Goal: Task Accomplishment & Management: Complete application form

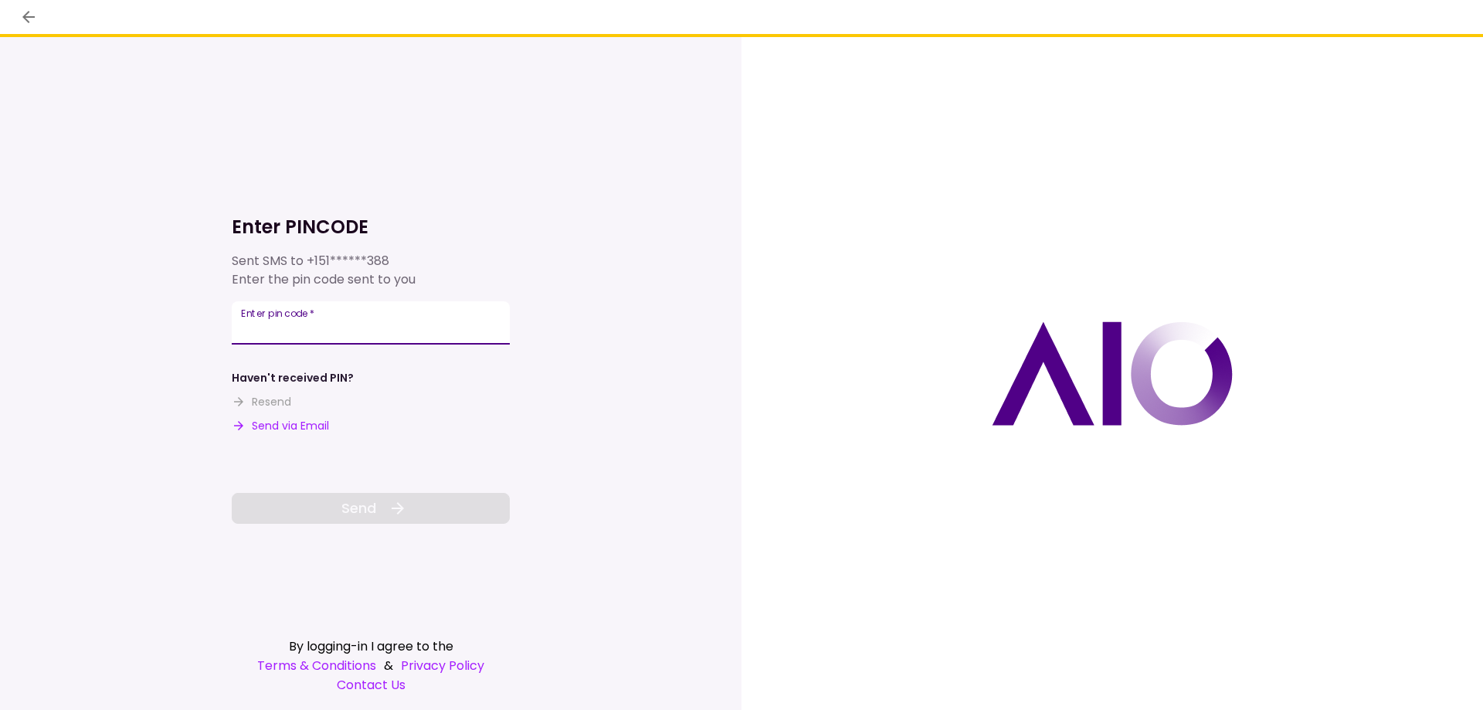
click at [362, 314] on input "Enter pin code   *" at bounding box center [371, 322] width 278 height 43
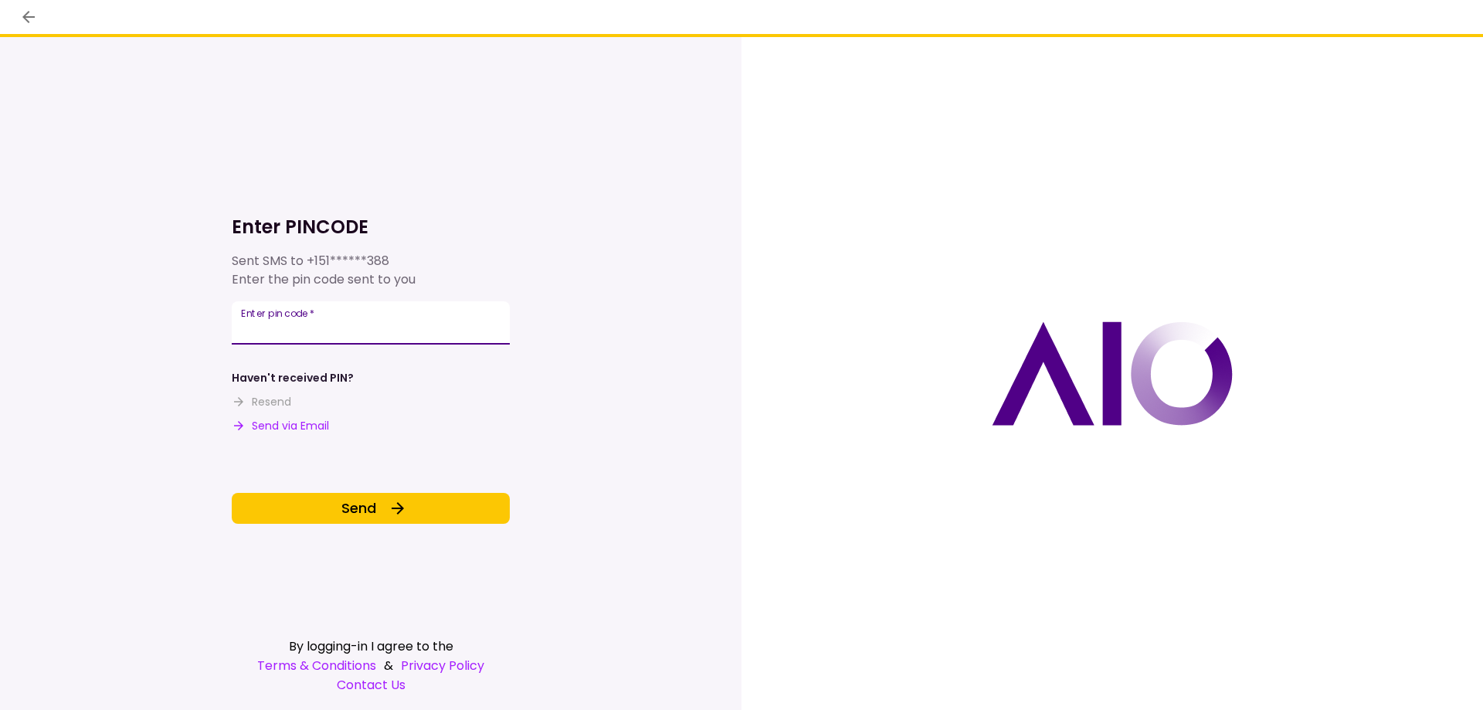
type input "******"
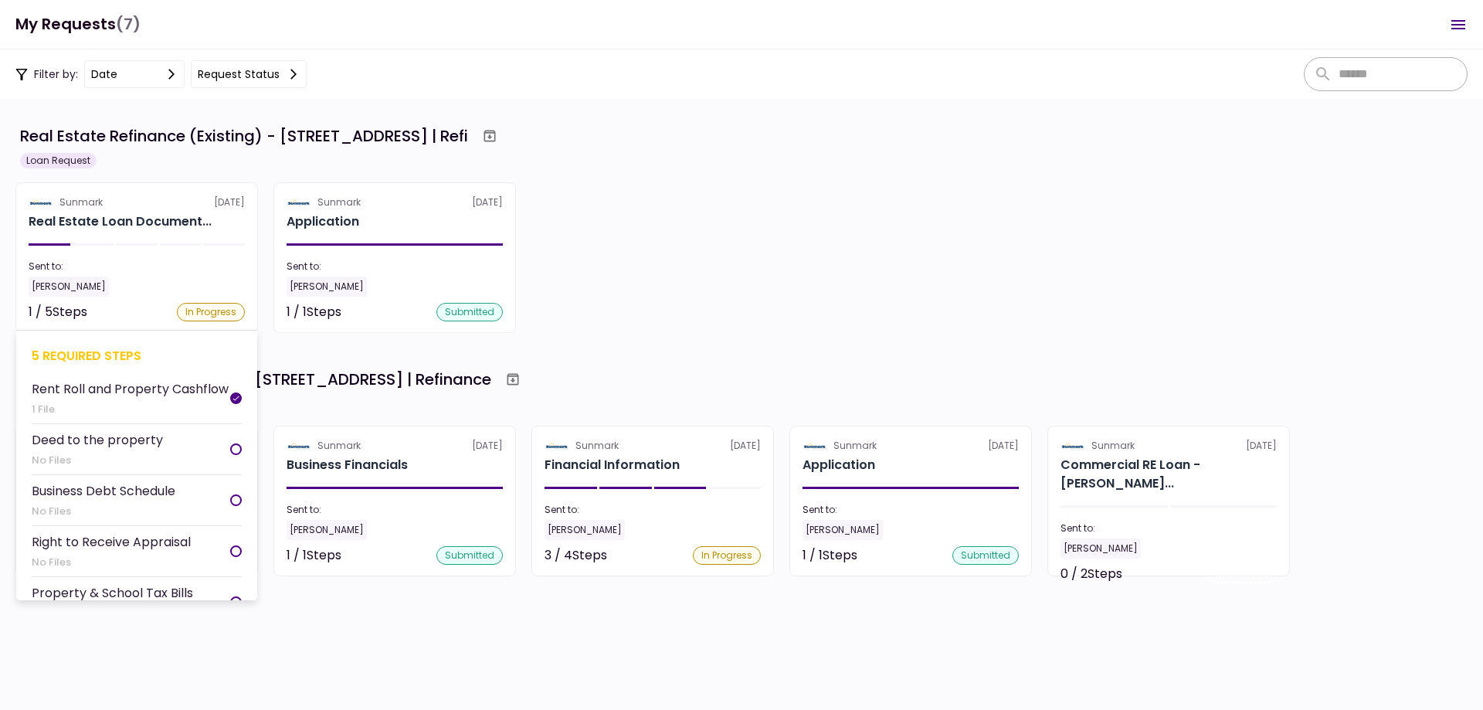
click at [138, 253] on section "Sunmark 8 Sep Real Estate Loan Document... Sent to: Amanda Done 1 / 5 Steps In …" at bounding box center [136, 257] width 243 height 151
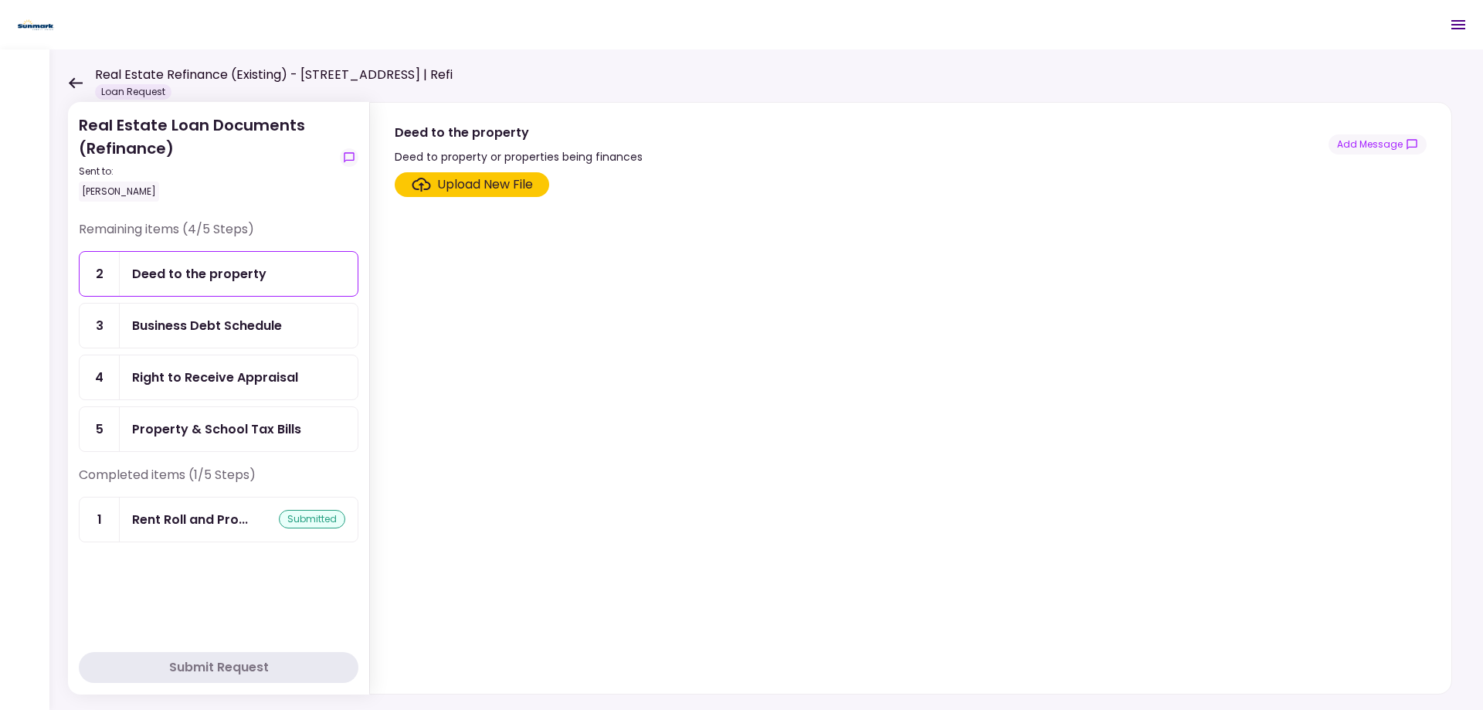
click at [482, 186] on div "Upload New File" at bounding box center [485, 184] width 96 height 19
click at [0, 0] on input "Upload New File" at bounding box center [0, 0] width 0 height 0
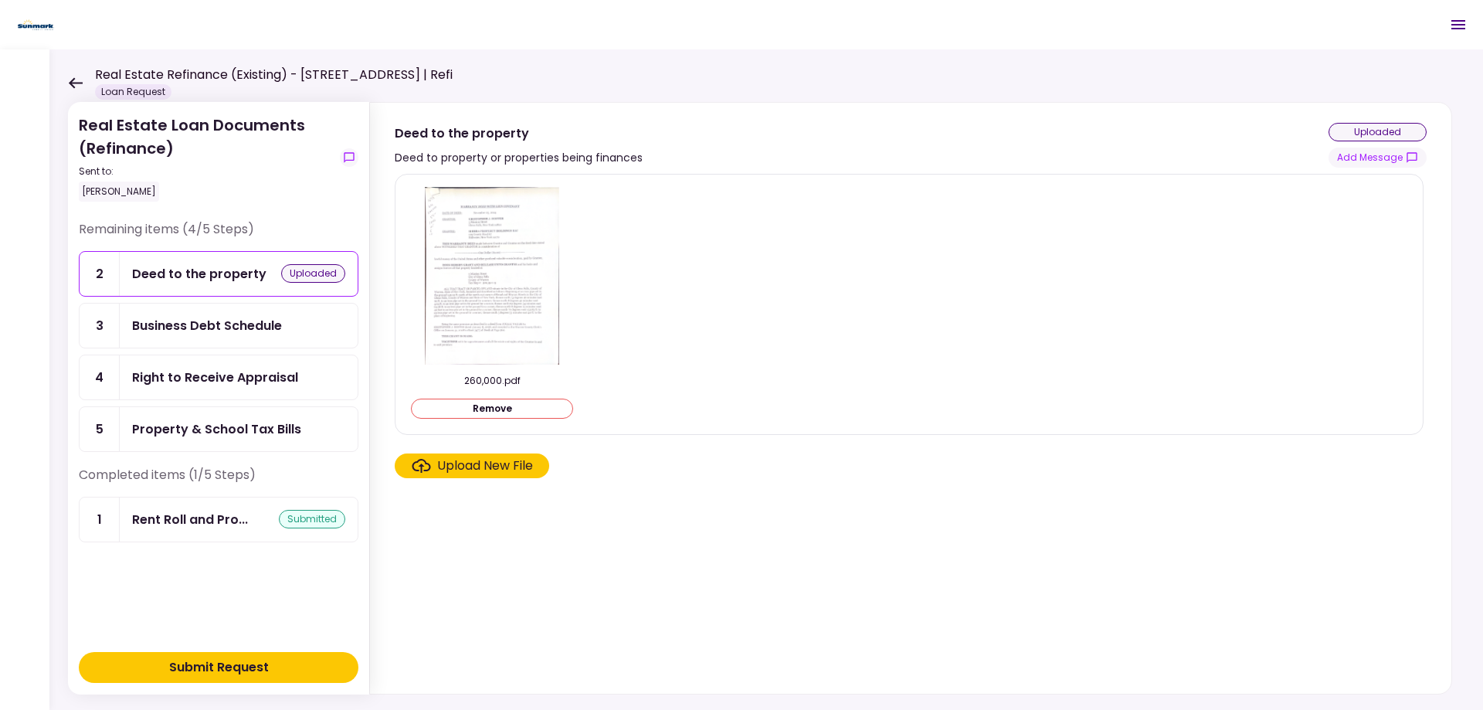
click at [613, 600] on section "260,000.pdf Remove Upload New File" at bounding box center [911, 431] width 1032 height 514
click at [199, 375] on div "Right to Receive Appraisal" at bounding box center [215, 377] width 166 height 19
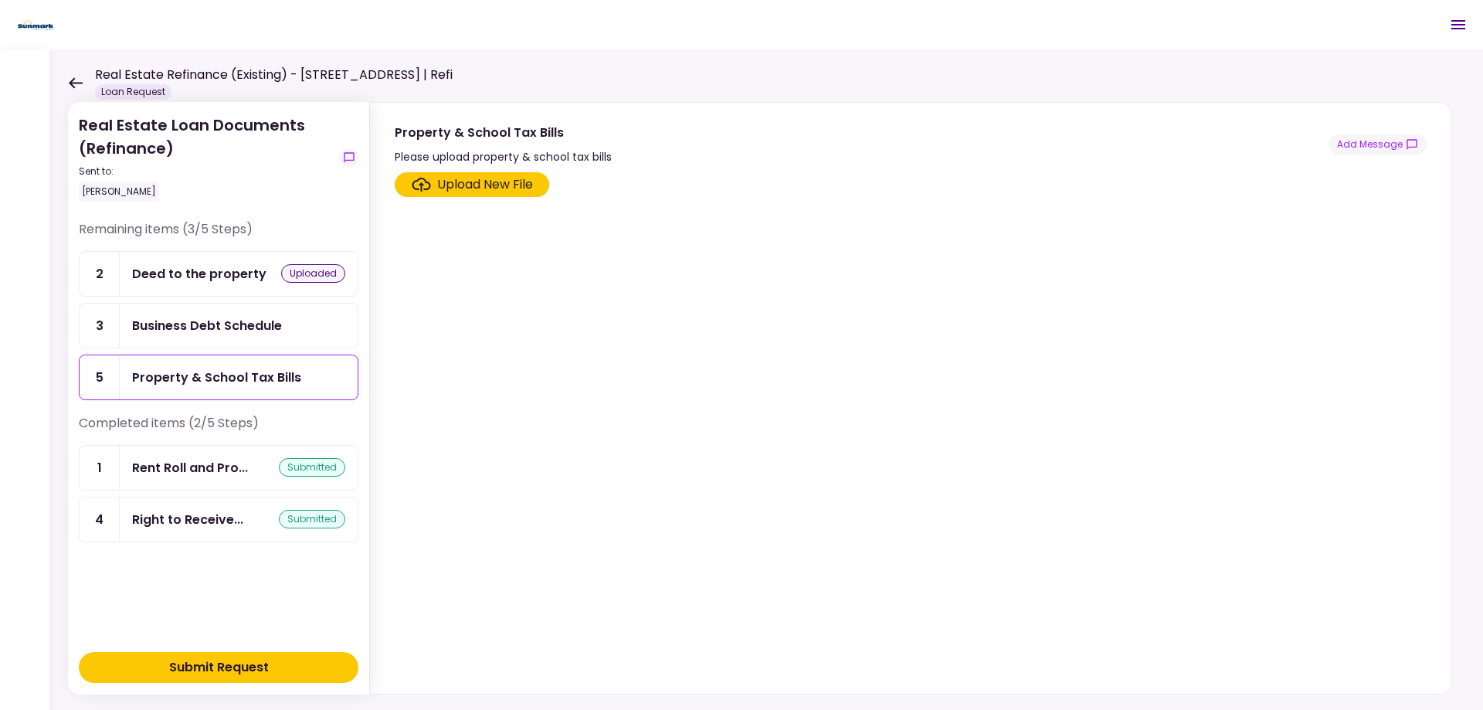
click at [263, 279] on div "Deed to the property uploaded" at bounding box center [238, 273] width 213 height 19
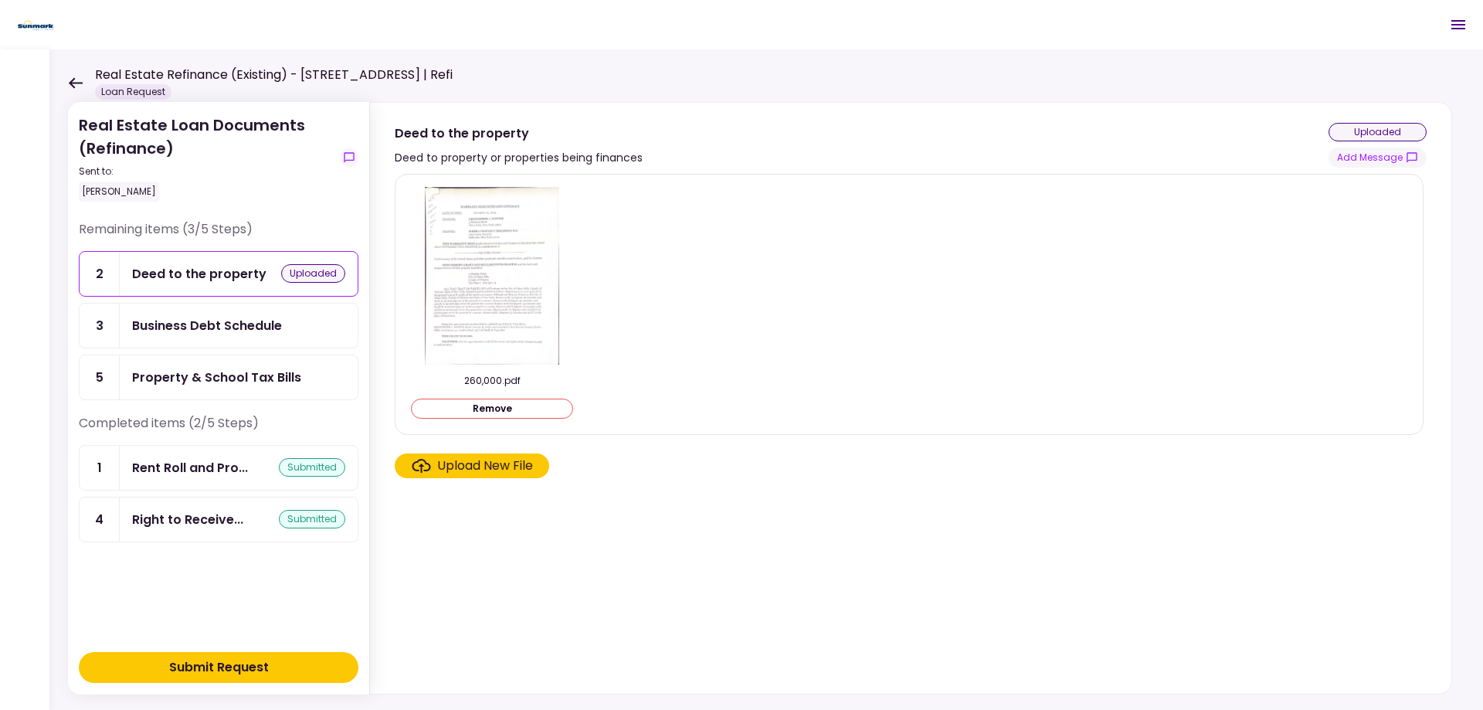
click at [746, 535] on section "260,000.pdf Remove Upload New File" at bounding box center [911, 431] width 1032 height 514
click at [216, 370] on div "Property & School Tax Bills" at bounding box center [216, 377] width 169 height 19
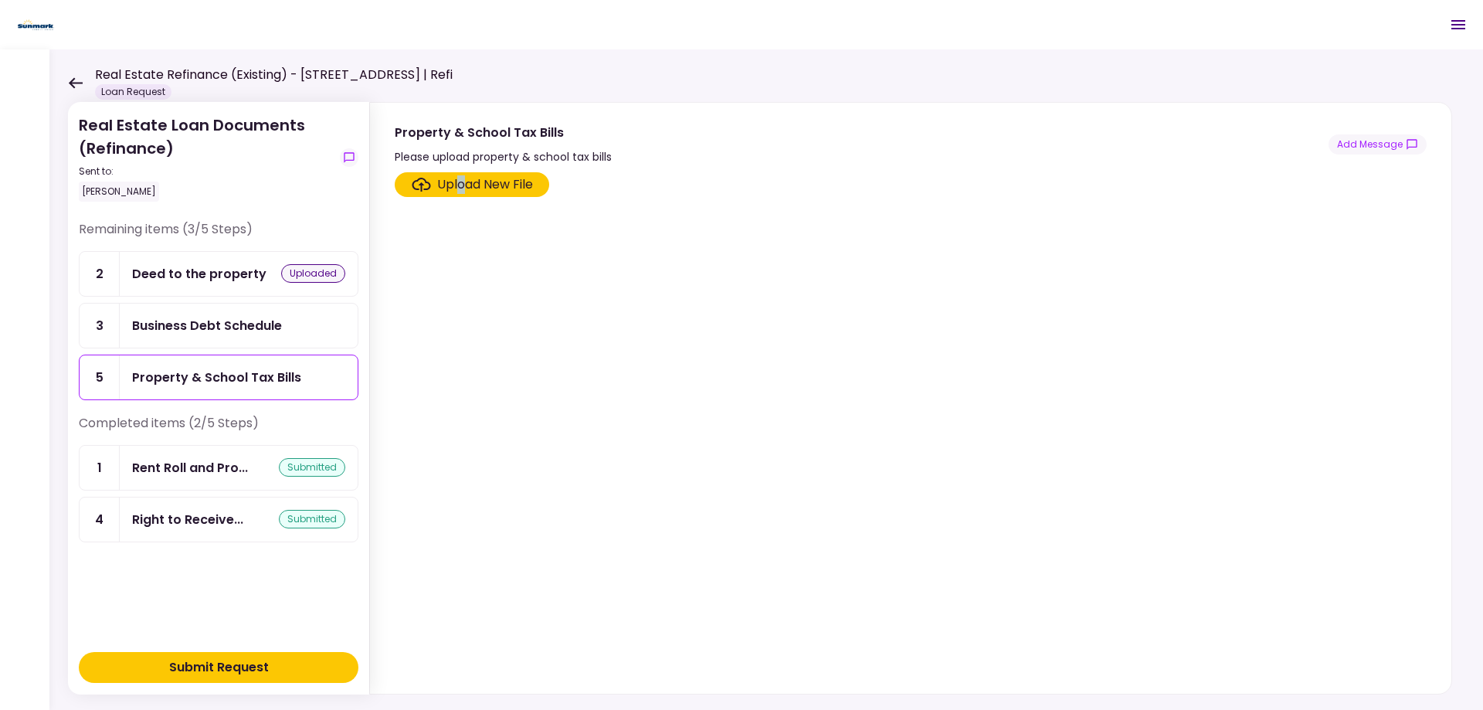
click at [460, 182] on div "Upload New File" at bounding box center [485, 184] width 96 height 19
click at [486, 181] on div "Upload New File" at bounding box center [485, 184] width 96 height 19
click at [0, 0] on input "Upload New File" at bounding box center [0, 0] width 0 height 0
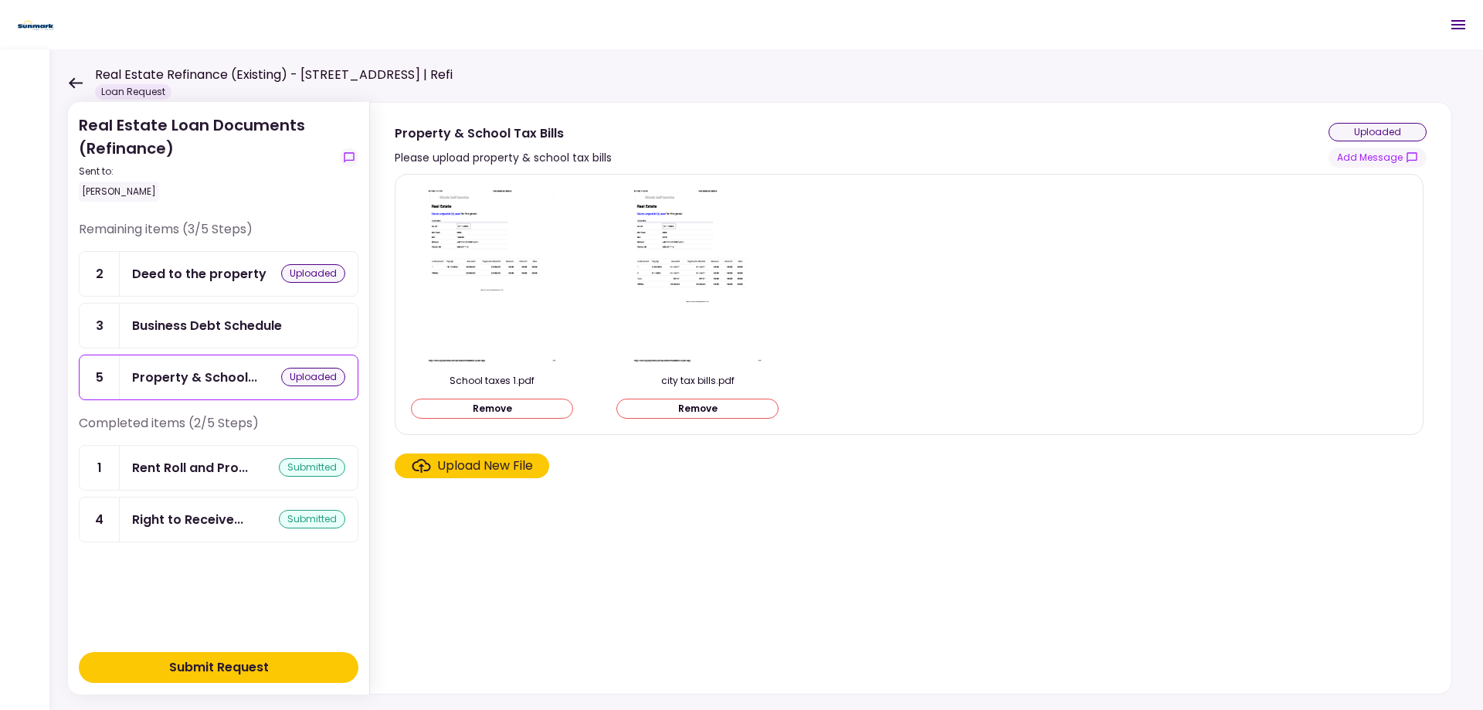
click at [744, 556] on section "School taxes 1.pdf Remove city tax bills.pdf Remove Upload New File" at bounding box center [911, 431] width 1032 height 514
click at [267, 326] on div "Business Debt Schedule" at bounding box center [207, 325] width 150 height 19
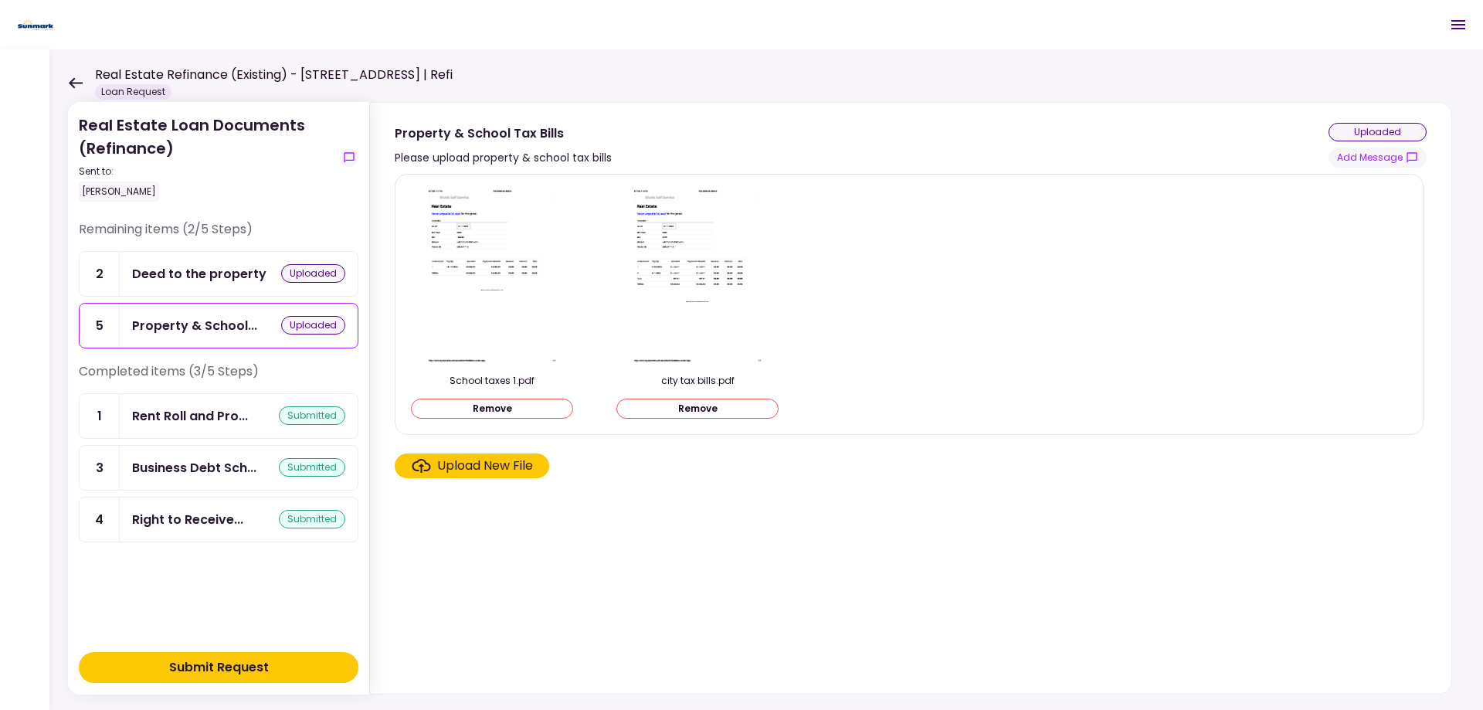
click at [210, 662] on div "Submit Request" at bounding box center [219, 667] width 100 height 19
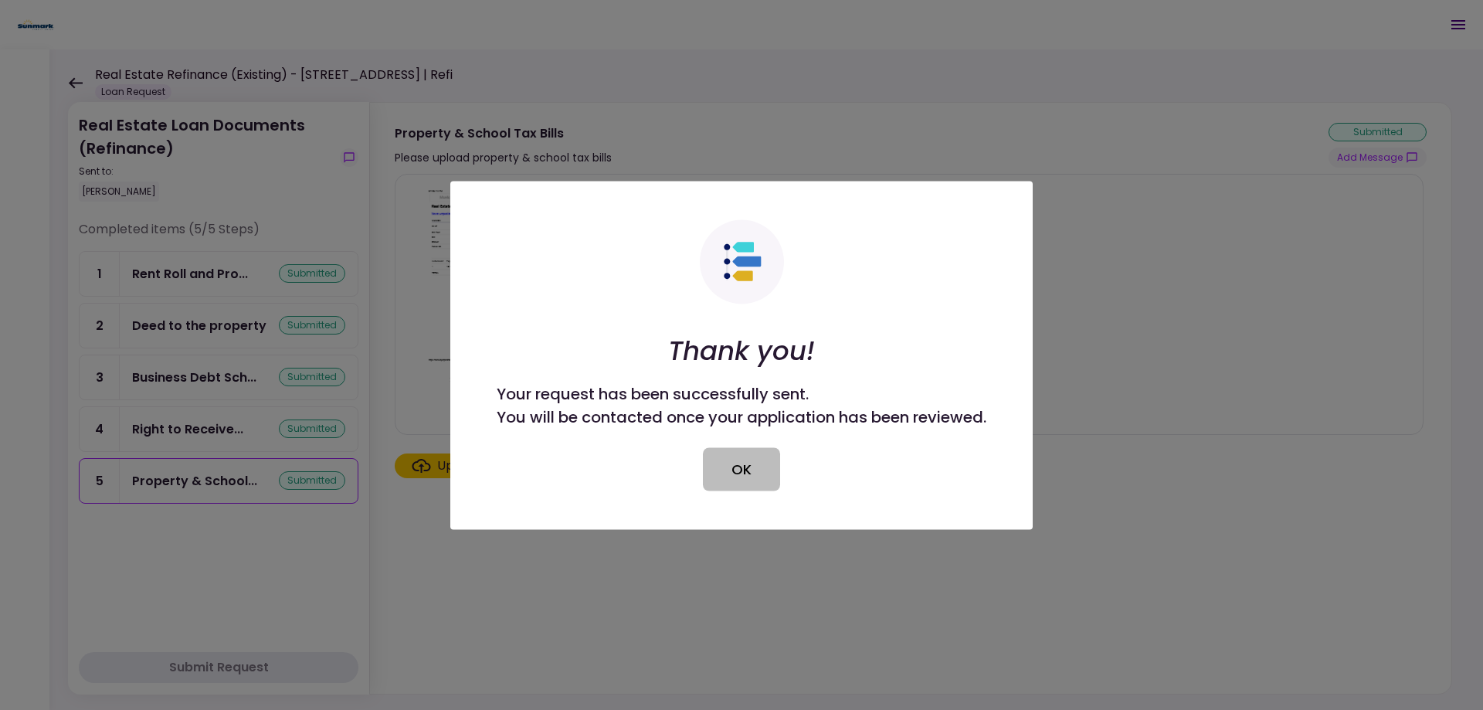
click at [738, 463] on button "OK" at bounding box center [741, 468] width 77 height 43
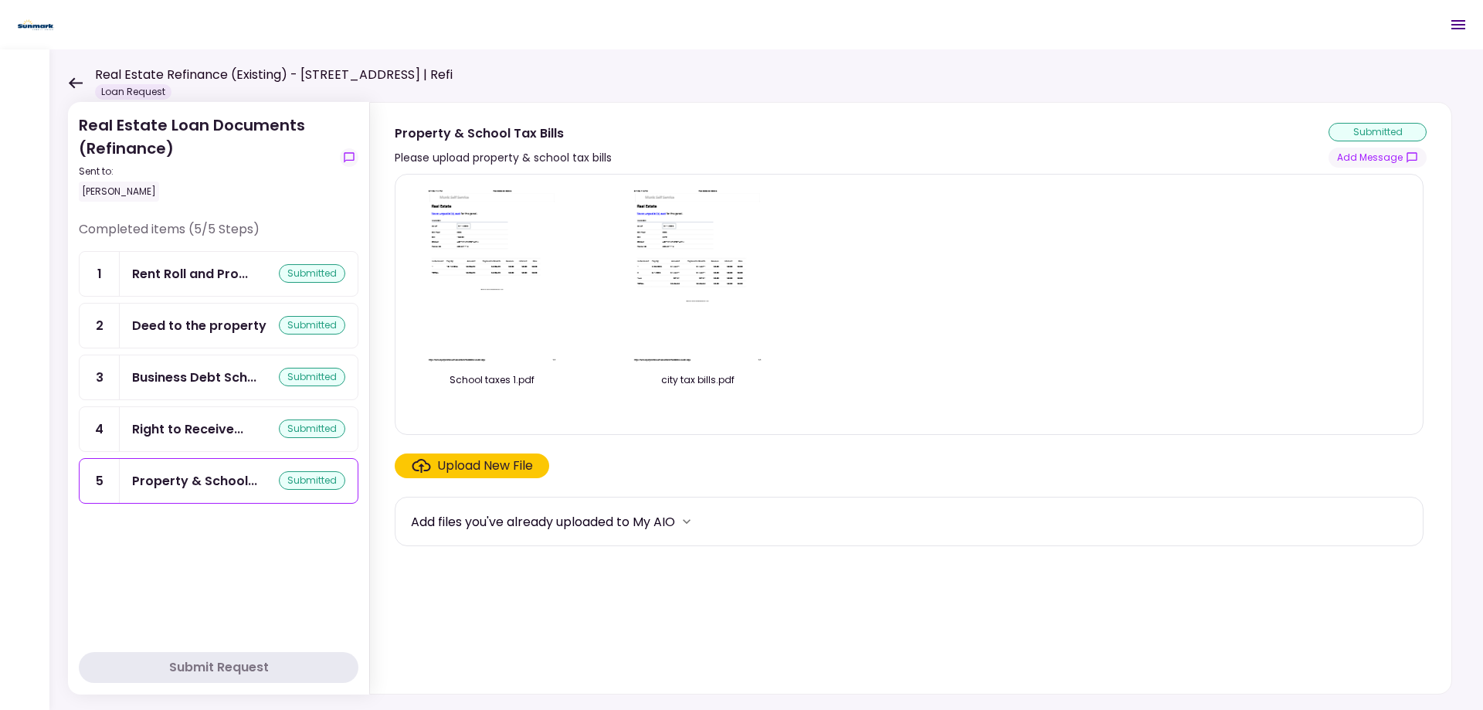
click at [72, 77] on icon at bounding box center [75, 83] width 15 height 12
